Goal: Transaction & Acquisition: Purchase product/service

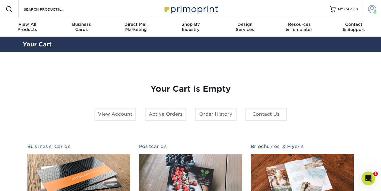
click at [374, 12] on span at bounding box center [374, 12] width 3 height 3
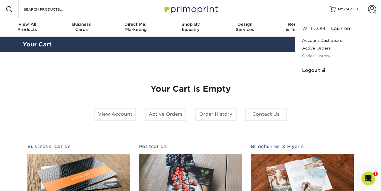
click at [318, 56] on link "Order History" at bounding box center [338, 56] width 72 height 8
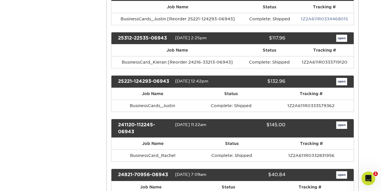
scroll to position [282, 0]
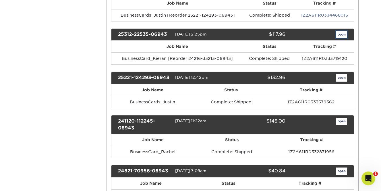
click at [338, 37] on link "open" at bounding box center [341, 34] width 11 height 7
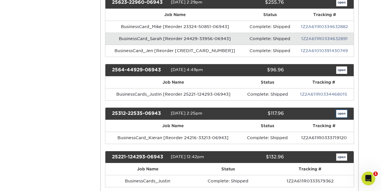
scroll to position [0, 0]
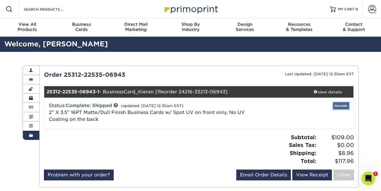
click at [337, 105] on link "Reorder" at bounding box center [341, 105] width 16 height 7
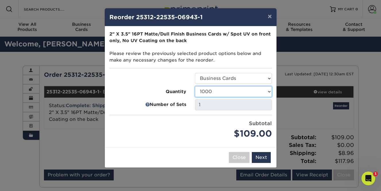
click at [235, 91] on select "500 1000 2500 5000 10000 15000 20000 25000" at bounding box center [233, 91] width 77 height 11
click at [258, 158] on button "Next" at bounding box center [261, 157] width 19 height 11
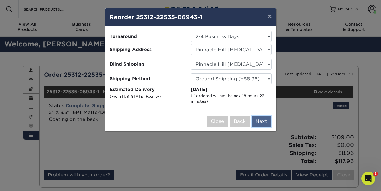
click at [261, 123] on button "Next" at bounding box center [261, 121] width 19 height 11
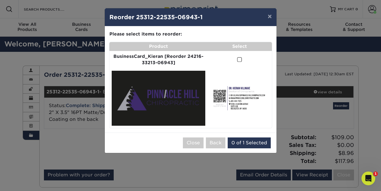
click at [239, 61] on span at bounding box center [239, 59] width 5 height 5
click at [0, 0] on input "checkbox" at bounding box center [0, 0] width 0 height 0
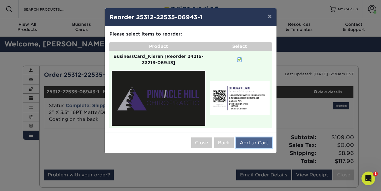
click at [252, 141] on button "Add to Cart" at bounding box center [254, 143] width 36 height 11
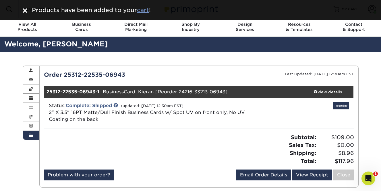
click at [146, 9] on u "cart" at bounding box center [143, 10] width 12 height 7
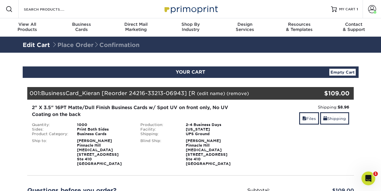
click at [214, 94] on link "(edit name)" at bounding box center [211, 93] width 28 height 5
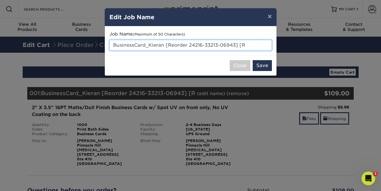
drag, startPoint x: 250, startPoint y: 47, endPoint x: 165, endPoint y: 46, distance: 85.0
click at [165, 46] on input "BusinessCard_Kieran [Reorder 24216-33213-06943] [R" at bounding box center [190, 45] width 162 height 11
type input "BusinessCard_Kieran"
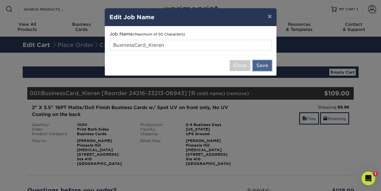
click at [257, 63] on button "Save" at bounding box center [262, 65] width 19 height 11
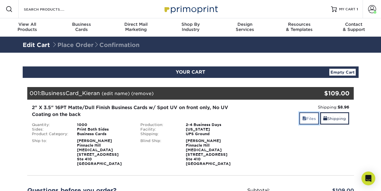
click at [308, 122] on link "Files" at bounding box center [309, 119] width 20 height 12
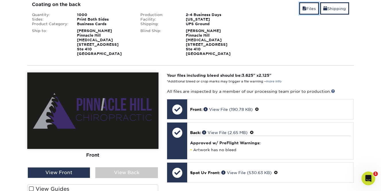
scroll to position [138, 0]
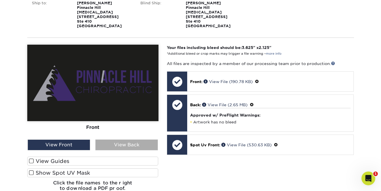
click at [118, 140] on div "View Back" at bounding box center [126, 145] width 63 height 11
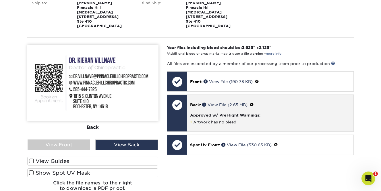
click at [254, 103] on span at bounding box center [252, 105] width 4 height 5
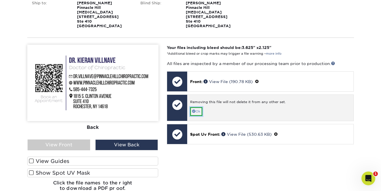
click at [197, 107] on link "Ok" at bounding box center [196, 111] width 12 height 9
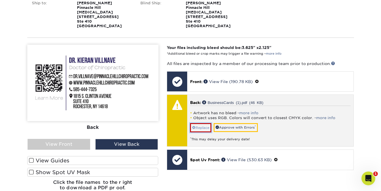
click at [202, 123] on link "Replace" at bounding box center [200, 127] width 21 height 9
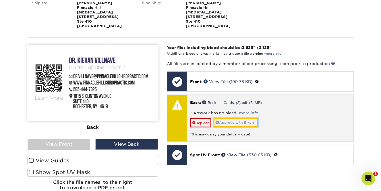
click at [250, 121] on link "Approve with Errors *" at bounding box center [236, 123] width 44 height 9
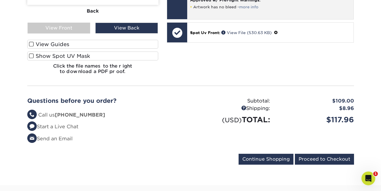
scroll to position [255, 0]
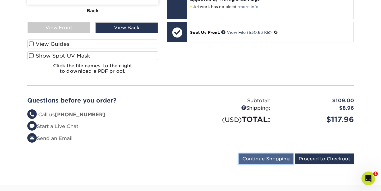
click at [272, 156] on input "Continue Shopping" at bounding box center [265, 159] width 55 height 11
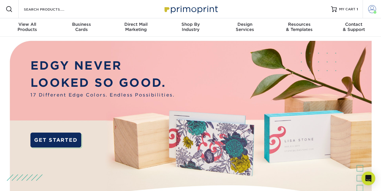
click at [373, 10] on span at bounding box center [372, 9] width 8 height 8
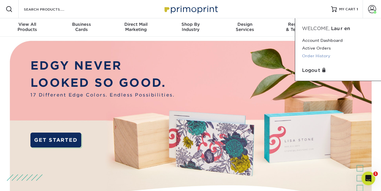
click at [323, 57] on link "Order History" at bounding box center [338, 56] width 72 height 8
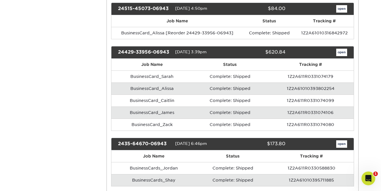
scroll to position [490, 0]
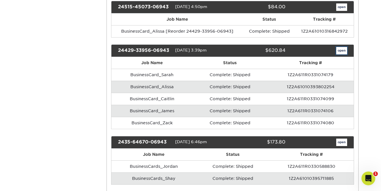
click at [343, 53] on link "open" at bounding box center [341, 50] width 11 height 7
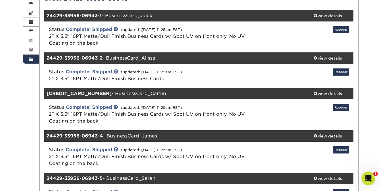
scroll to position [98, 0]
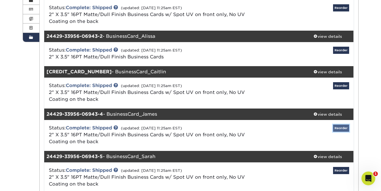
click at [341, 130] on link "Reorder" at bounding box center [341, 128] width 16 height 7
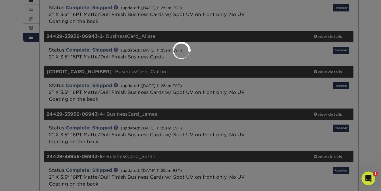
select select "95397"
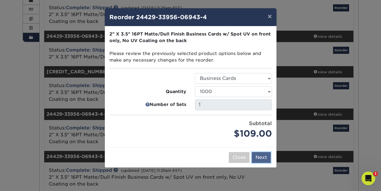
click at [260, 159] on button "Next" at bounding box center [261, 157] width 19 height 11
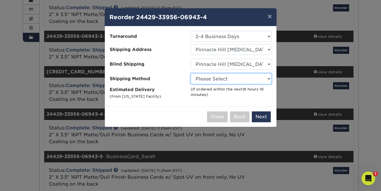
click at [233, 83] on select "Please Select Ground Shipping (+$8.96) 3 Day Shipping Service (+$17.95) 2 Day A…" at bounding box center [231, 78] width 81 height 11
select select "03"
click at [191, 73] on select "Please Select Ground Shipping (+$8.96) 3 Day Shipping Service (+$17.95) 2 Day A…" at bounding box center [231, 78] width 81 height 11
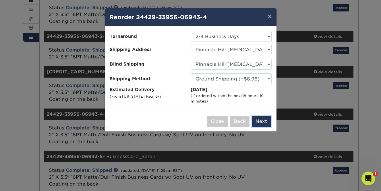
click at [262, 125] on button "Next" at bounding box center [261, 121] width 19 height 11
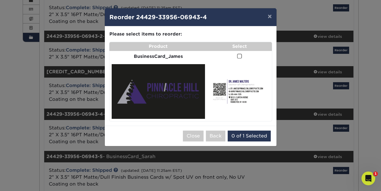
click at [239, 55] on span at bounding box center [239, 56] width 5 height 5
click at [0, 0] on input "checkbox" at bounding box center [0, 0] width 0 height 0
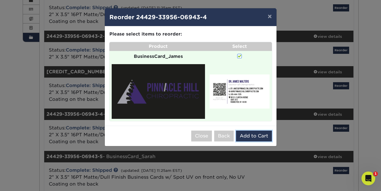
click at [249, 136] on button "Add to Cart" at bounding box center [254, 136] width 36 height 11
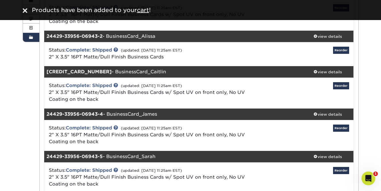
click at [145, 14] on div "Products have been added to your cart !" at bounding box center [194, 10] width 329 height 9
drag, startPoint x: 230, startPoint y: 89, endPoint x: 145, endPoint y: 11, distance: 114.8
click at [145, 11] on u "cart" at bounding box center [143, 10] width 12 height 7
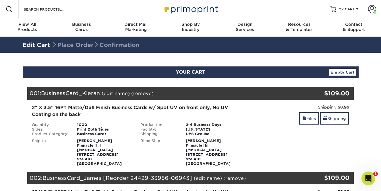
scroll to position [55, 0]
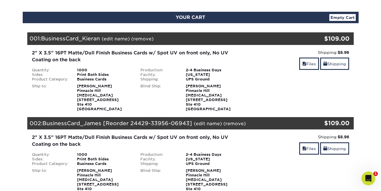
click at [205, 122] on div "002: BusinessCard_James [Reorder 24429-33956-06943] (edit name) (remove) Are yo…" at bounding box center [163, 123] width 272 height 13
click at [205, 121] on link "(edit name)" at bounding box center [208, 123] width 28 height 5
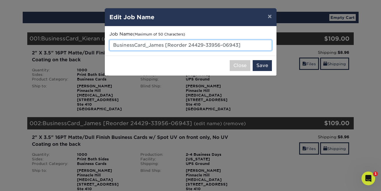
drag, startPoint x: 252, startPoint y: 44, endPoint x: 164, endPoint y: 46, distance: 87.8
click at [164, 46] on input "BusinessCard_James [Reorder 24429-33956-06943]" at bounding box center [190, 45] width 162 height 11
type input "BusinessCard_James"
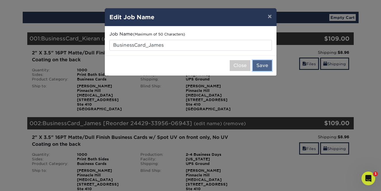
click at [260, 66] on button "Save" at bounding box center [262, 65] width 19 height 11
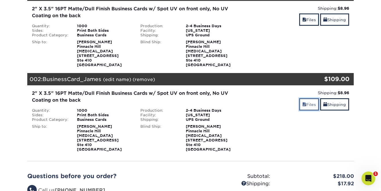
click at [308, 102] on link "Files" at bounding box center [309, 104] width 20 height 12
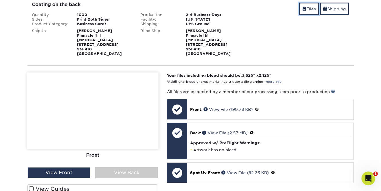
scroll to position [212, 0]
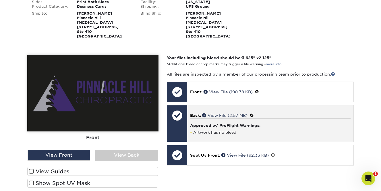
click at [254, 113] on span at bounding box center [252, 115] width 4 height 5
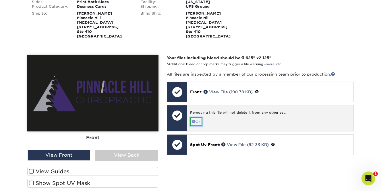
click at [197, 118] on link "Ok" at bounding box center [196, 122] width 12 height 9
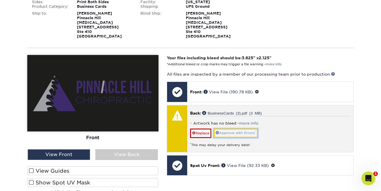
click at [241, 129] on link "Approve with Errors *" at bounding box center [236, 133] width 44 height 9
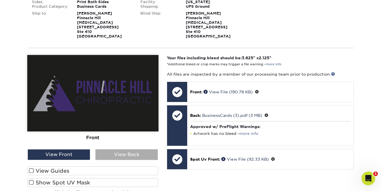
click at [143, 150] on div "View Back" at bounding box center [126, 155] width 63 height 11
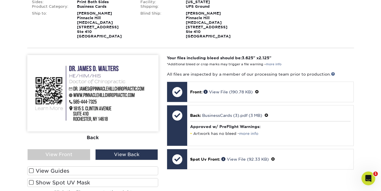
scroll to position [69, 0]
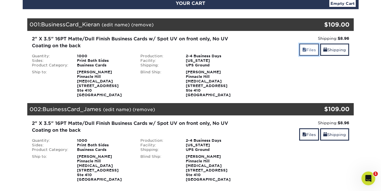
click at [304, 53] on link "Files" at bounding box center [309, 50] width 20 height 12
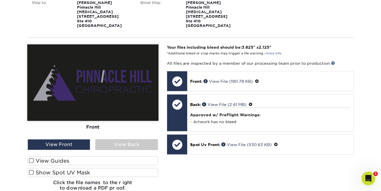
scroll to position [141, 0]
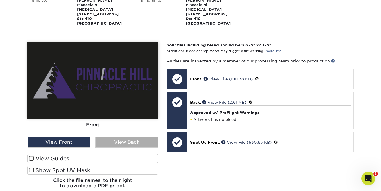
click at [127, 138] on div "View Back" at bounding box center [126, 142] width 63 height 11
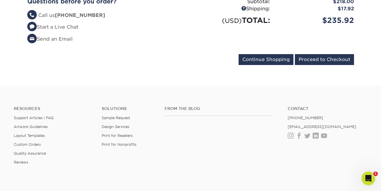
scroll to position [604, 0]
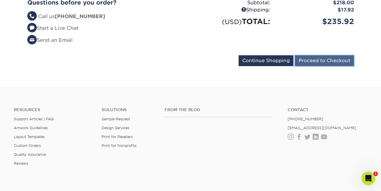
click at [330, 55] on input "Proceed to Checkout" at bounding box center [324, 60] width 59 height 11
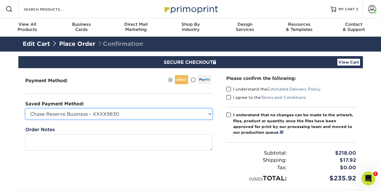
click at [152, 114] on select "Chase Reserve Business - XXXX9830 Chase Ink Business Preferred - XXXX1526 New C…" at bounding box center [118, 114] width 187 height 11
click at [25, 109] on select "Chase Reserve Business - XXXX9830 Chase Ink Business Preferred - XXXX1526 New C…" at bounding box center [118, 114] width 187 height 11
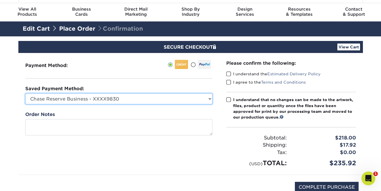
scroll to position [30, 0]
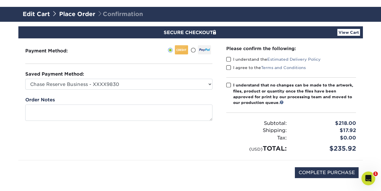
click at [229, 59] on span at bounding box center [228, 59] width 5 height 5
click at [0, 0] on input "I understand the Estimated Delivery Policy" at bounding box center [0, 0] width 0 height 0
click at [229, 70] on span at bounding box center [228, 67] width 5 height 5
click at [0, 0] on input "I agree to the Terms and Conditions" at bounding box center [0, 0] width 0 height 0
click at [229, 83] on span at bounding box center [228, 85] width 5 height 5
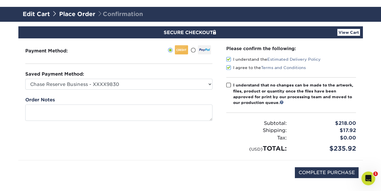
click at [0, 0] on input "I understand that no changes can be made to the artwork, files, product or quan…" at bounding box center [0, 0] width 0 height 0
click at [307, 174] on input "COMPLETE PURCHASE" at bounding box center [327, 173] width 64 height 11
type input "PROCESSING, PLEASE WAIT..."
